Goal: Transaction & Acquisition: Purchase product/service

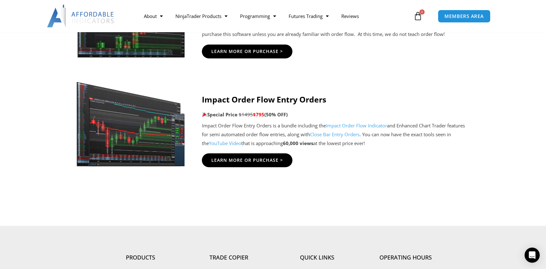
scroll to position [1452, 0]
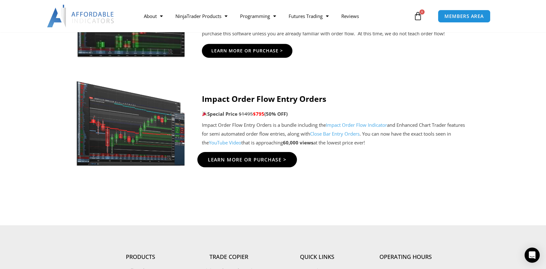
click at [256, 159] on span "Learn More Or Purchase >" at bounding box center [247, 159] width 79 height 5
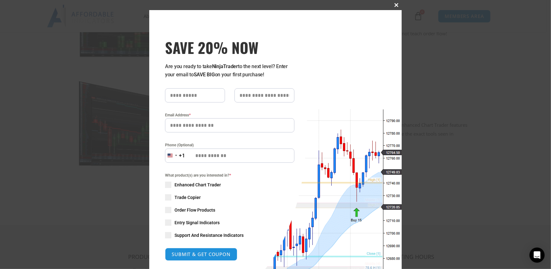
click at [394, 4] on span at bounding box center [397, 5] width 10 height 4
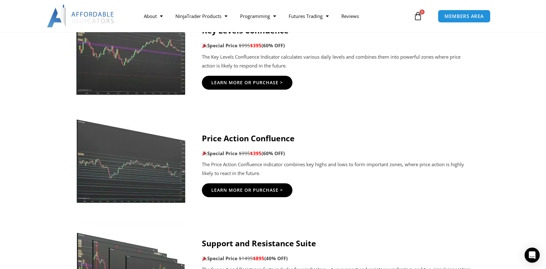
scroll to position [820, 0]
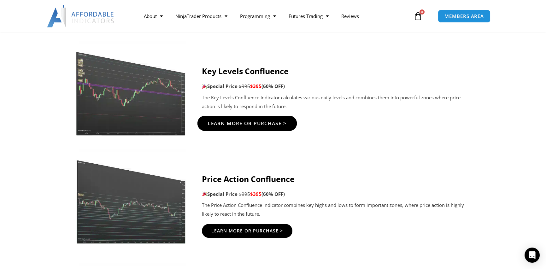
click at [251, 125] on span "Learn More Or Purchase >" at bounding box center [247, 123] width 79 height 5
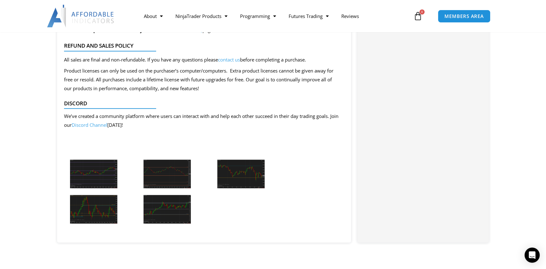
scroll to position [1168, 0]
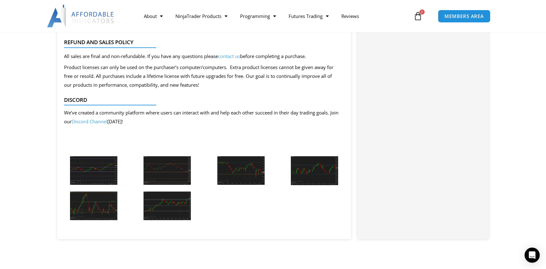
click at [94, 171] on img at bounding box center [93, 170] width 47 height 29
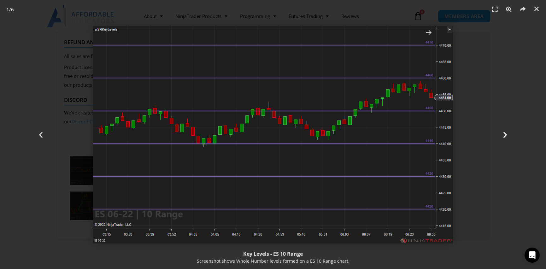
click at [504, 133] on icon "Next slide" at bounding box center [505, 135] width 8 height 8
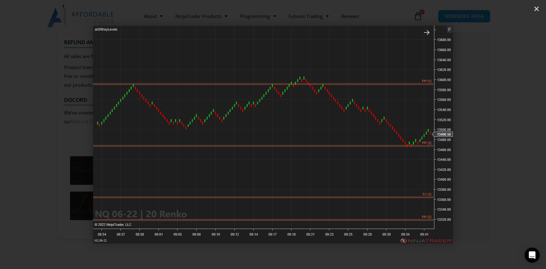
click at [506, 133] on icon "Next slide" at bounding box center [505, 135] width 8 height 8
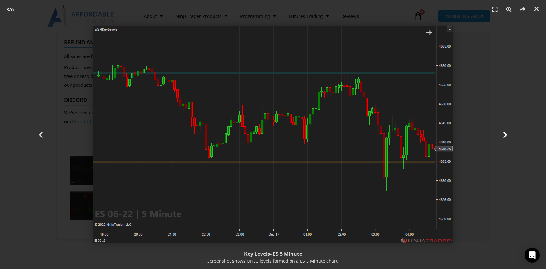
click at [505, 134] on icon "Next slide" at bounding box center [505, 135] width 8 height 8
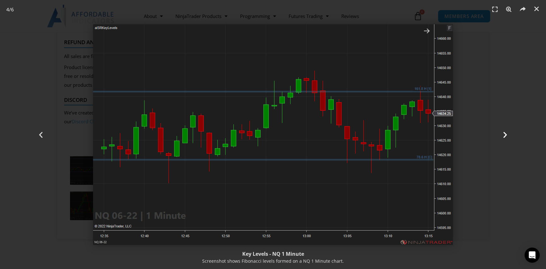
click at [505, 134] on icon "Next slide" at bounding box center [505, 135] width 8 height 8
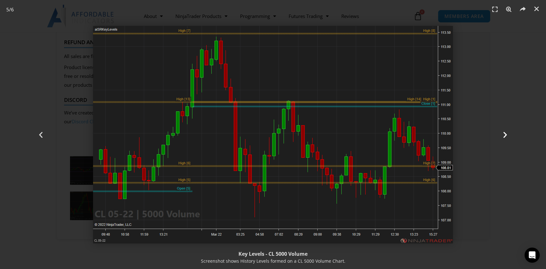
click at [506, 135] on icon "Next slide" at bounding box center [505, 135] width 8 height 8
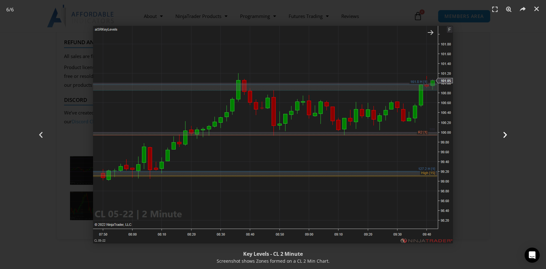
click at [505, 134] on icon "Next slide" at bounding box center [505, 135] width 8 height 8
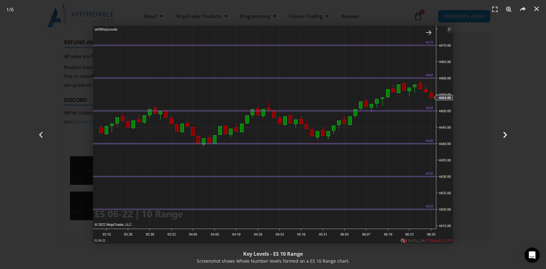
click at [505, 134] on icon "Next slide" at bounding box center [505, 135] width 8 height 8
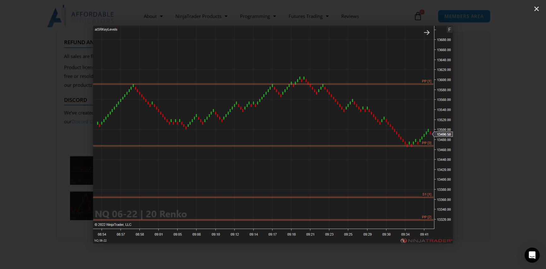
click at [505, 134] on icon "Next slide" at bounding box center [505, 135] width 8 height 8
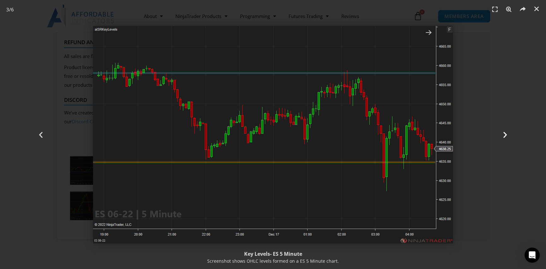
click at [504, 134] on icon "Next slide" at bounding box center [505, 135] width 8 height 8
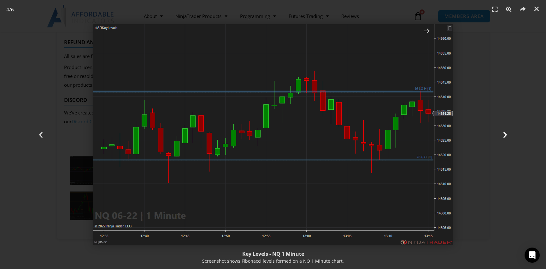
click at [504, 134] on icon "Next slide" at bounding box center [505, 135] width 8 height 8
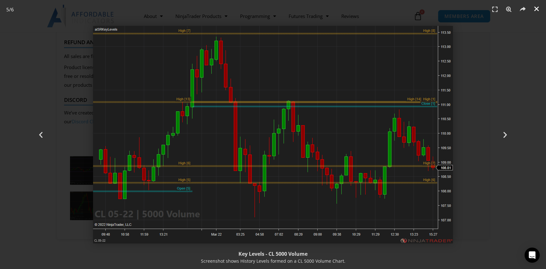
click at [536, 8] on icon "Close (Esc)" at bounding box center [537, 9] width 6 height 6
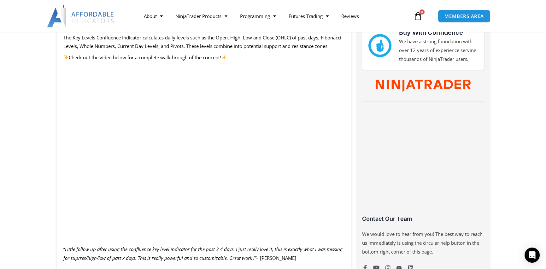
scroll to position [347, 0]
